Goal: Information Seeking & Learning: Learn about a topic

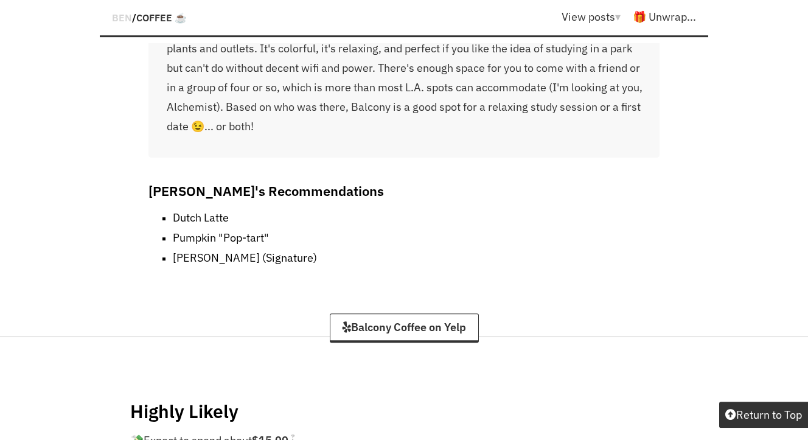
scroll to position [2268, 0]
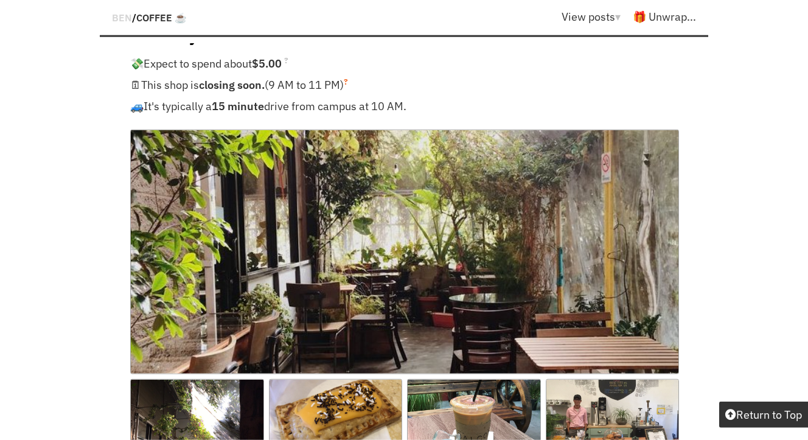
scroll to position [1121, 0]
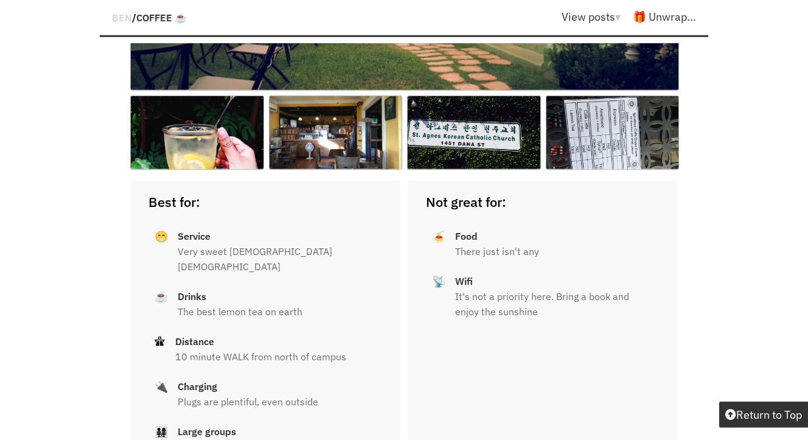
scroll to position [7930, 0]
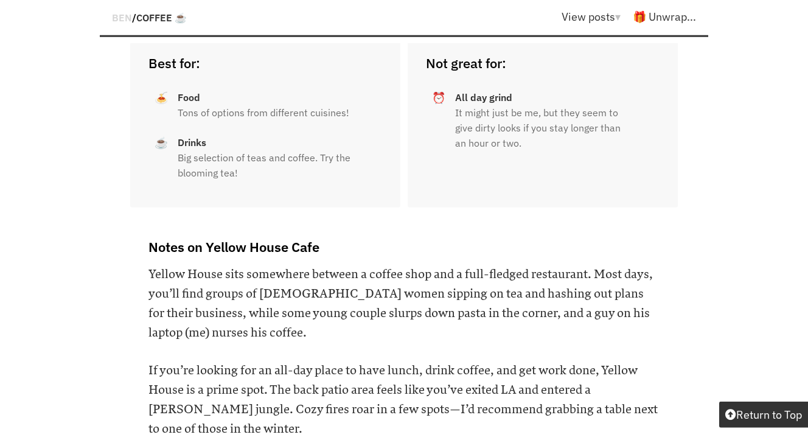
scroll to position [10846, 0]
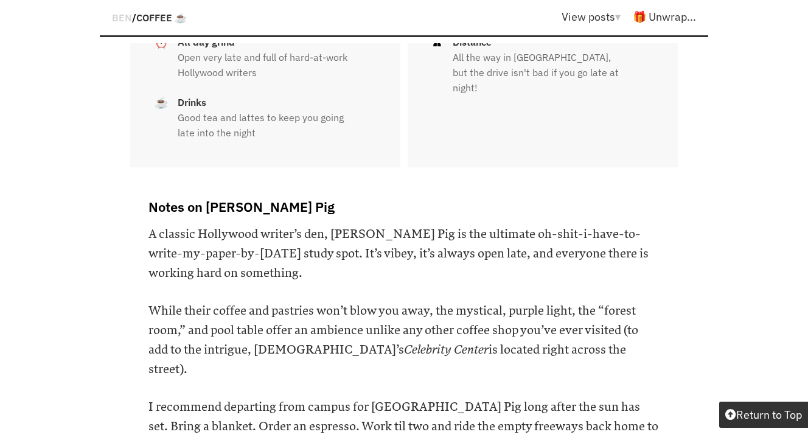
scroll to position [12270, 0]
